Goal: Task Accomplishment & Management: Complete application form

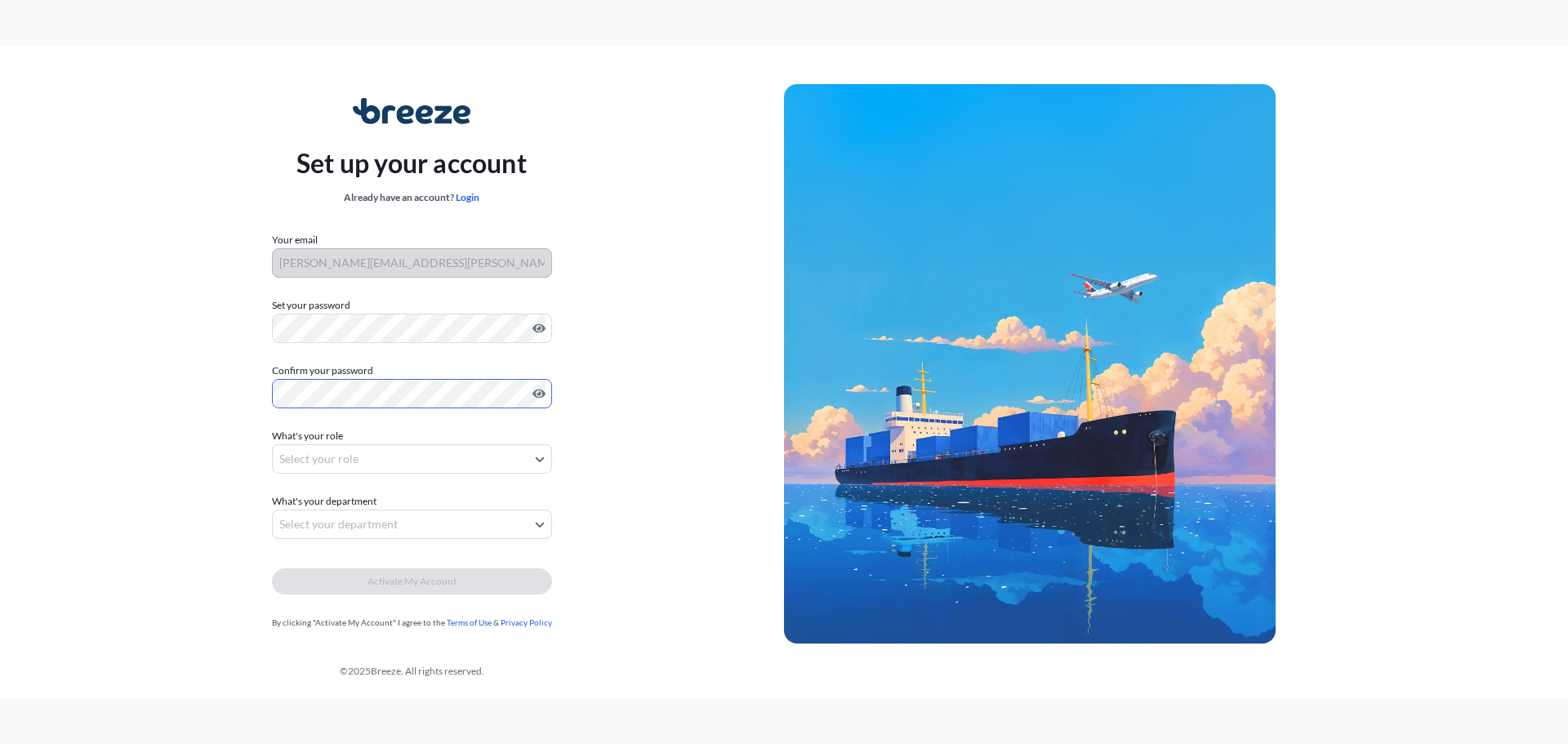
click at [514, 465] on body "Set up your account Already have an account? Login Your email [PERSON_NAME][EMA…" at bounding box center [784, 372] width 1568 height 744
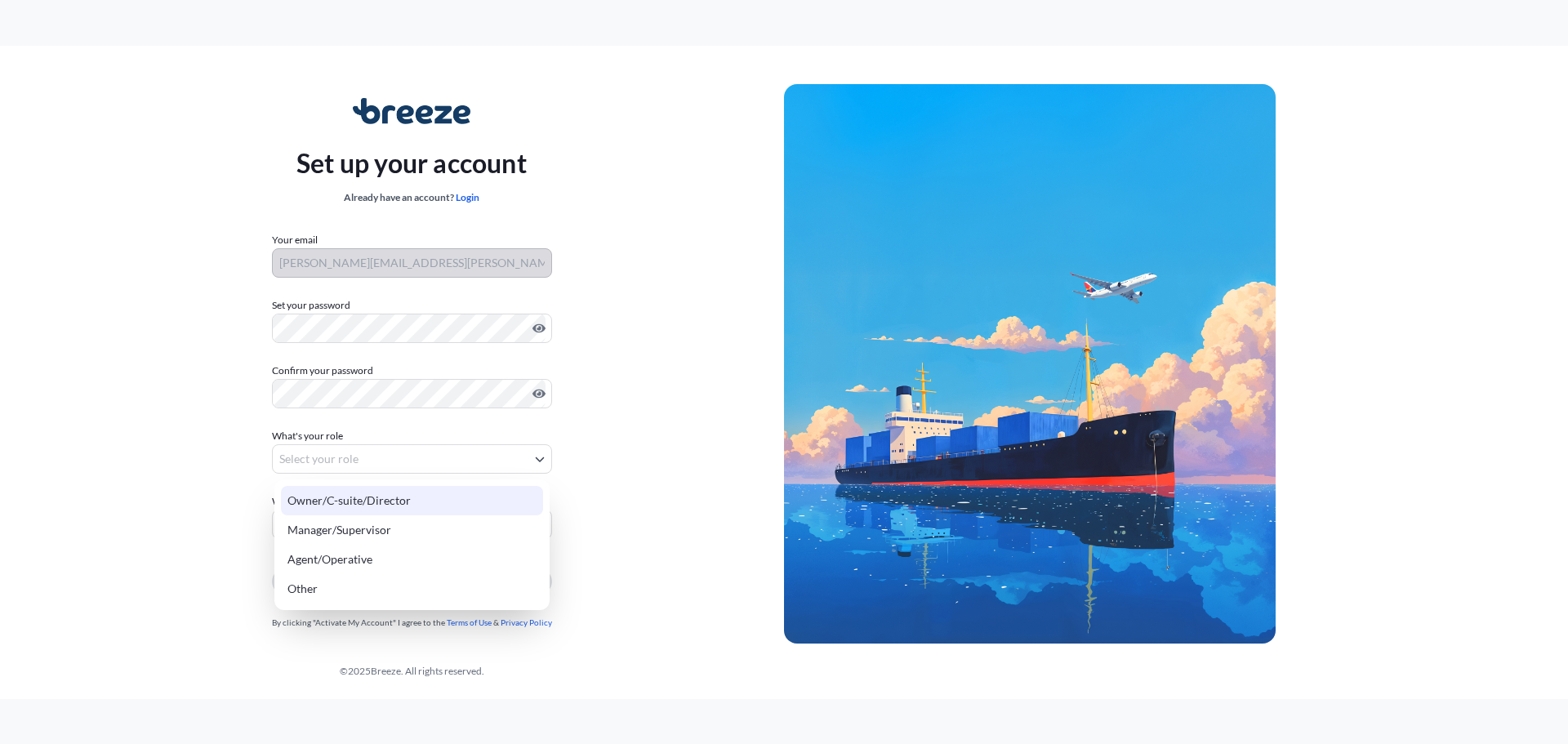
click at [497, 508] on div "Owner/C-suite/Director" at bounding box center [412, 500] width 262 height 29
select select "owner/c-suite/director"
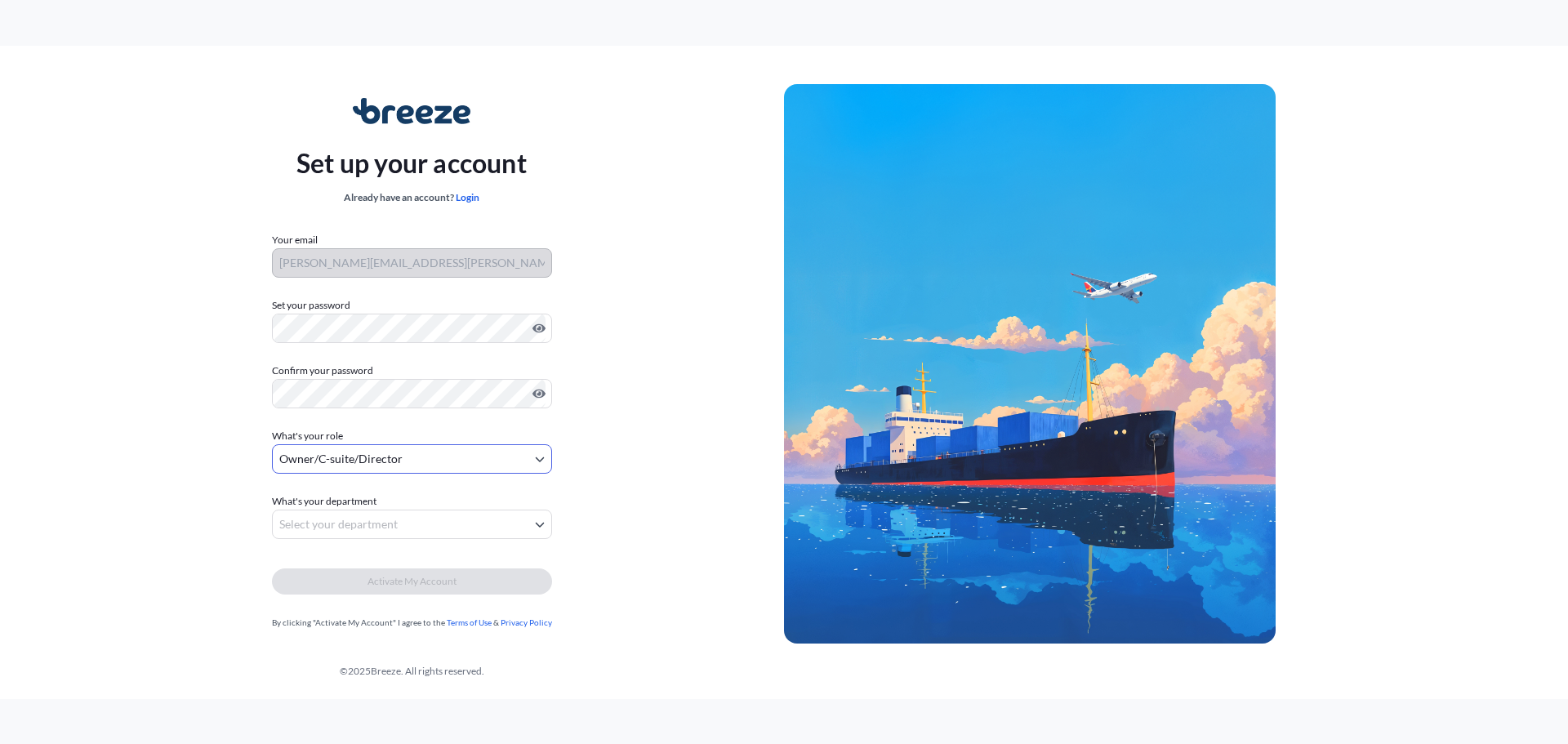
click at [452, 517] on body "Set up your account Already have an account? Login Your email [PERSON_NAME][EMA…" at bounding box center [784, 372] width 1568 height 744
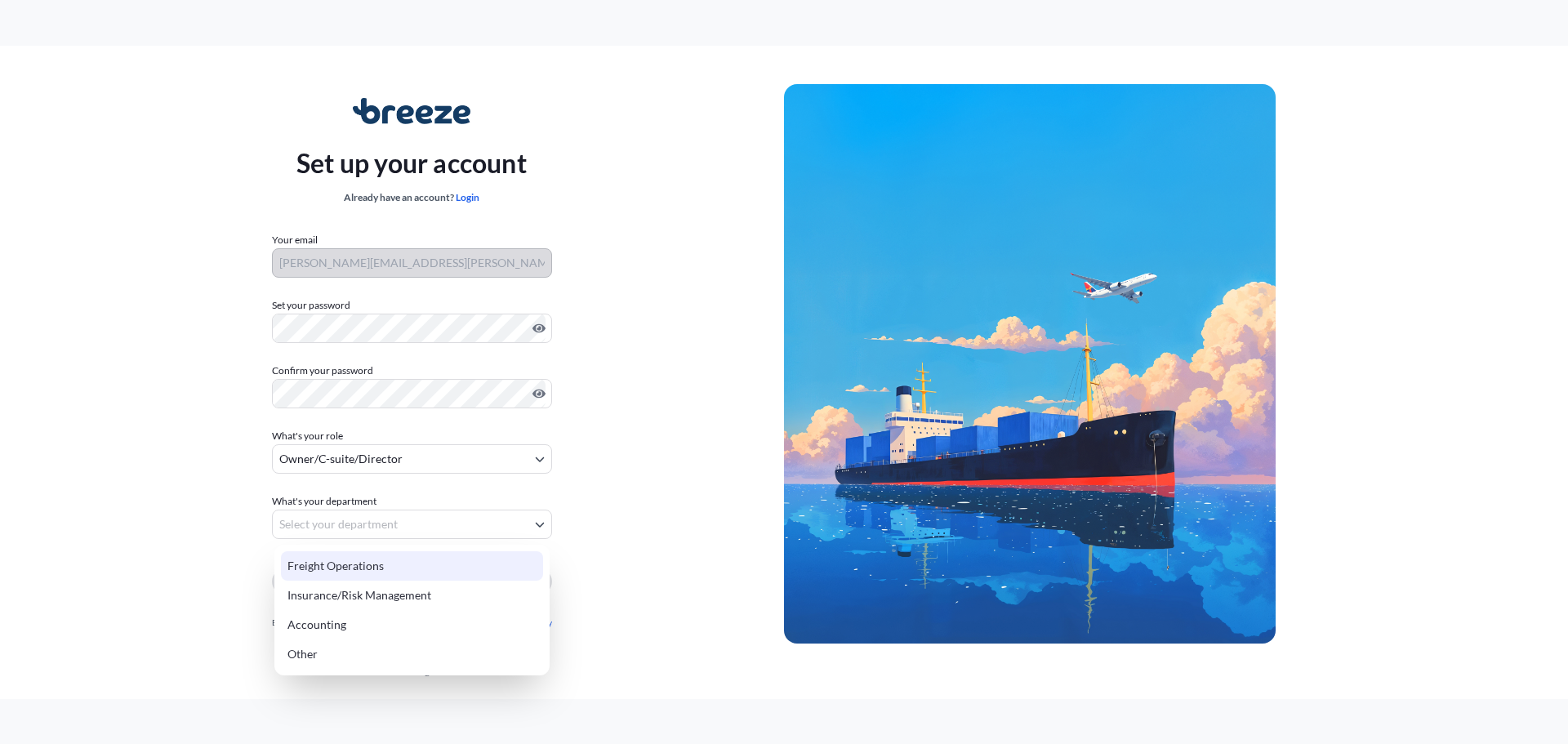
click at [435, 572] on div "Freight Operations" at bounding box center [412, 566] width 262 height 29
select select "freight operations"
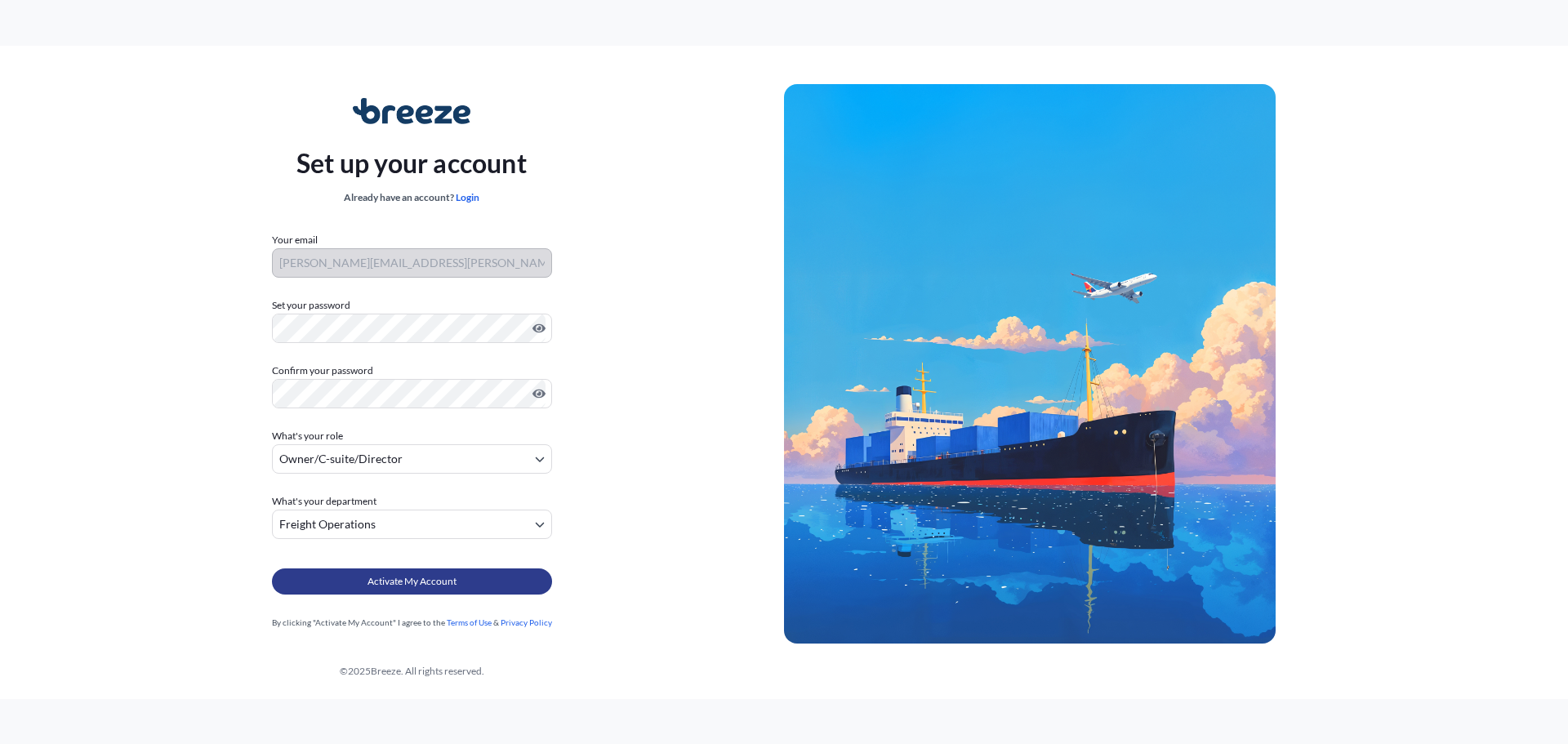
click at [449, 581] on span "Activate My Account" at bounding box center [412, 581] width 89 height 16
